Goal: Find specific page/section: Find specific page/section

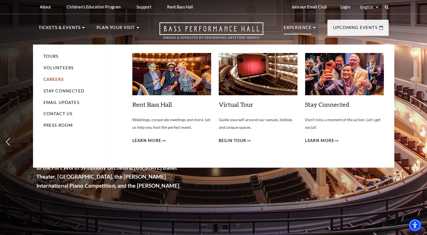
click at [57, 78] on link "Careers" at bounding box center [53, 79] width 20 height 5
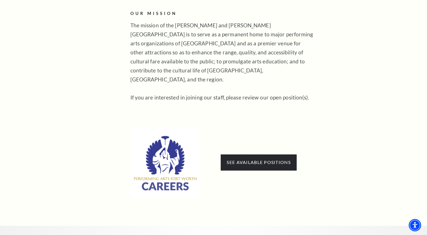
scroll to position [294, 0]
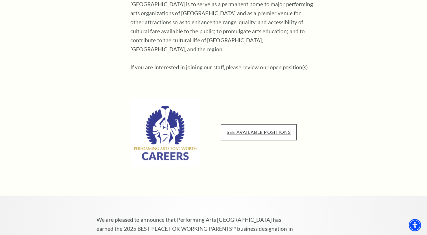
click at [240, 129] on link "See available positions" at bounding box center [258, 131] width 64 height 5
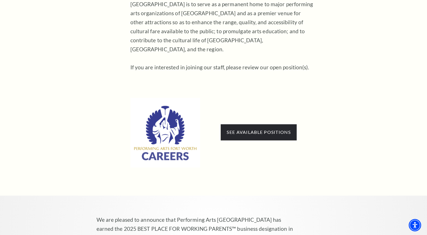
click at [370, 45] on article "Experience / Careers Careers Thank you for your interest in joining a company t…" at bounding box center [259, 16] width 258 height 303
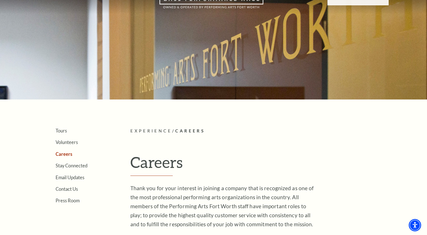
scroll to position [19, 0]
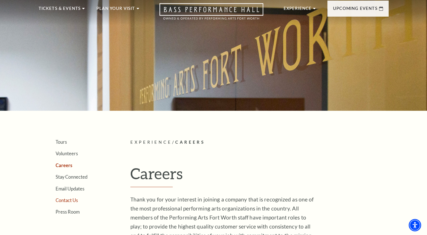
click at [65, 199] on link "Contact Us" at bounding box center [67, 200] width 22 height 5
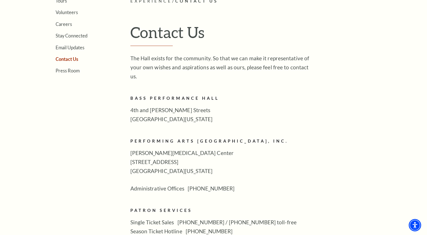
scroll to position [165, 0]
